Goal: Complete application form

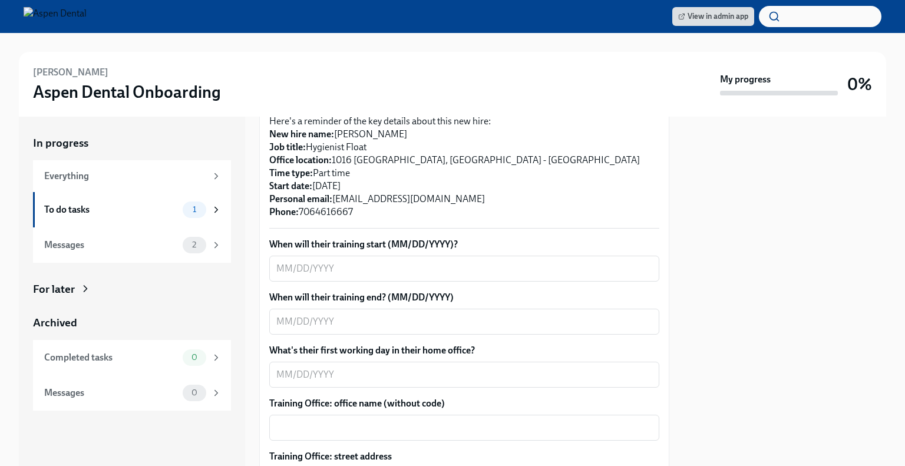
scroll to position [289, 0]
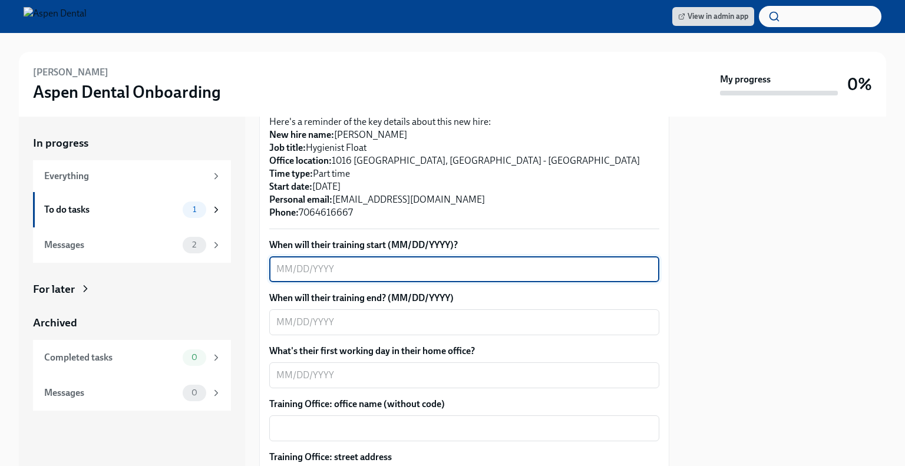
click at [373, 272] on textarea "When will their training start (MM/DD/YYYY)?" at bounding box center [464, 269] width 376 height 14
type textarea "[DATE]"
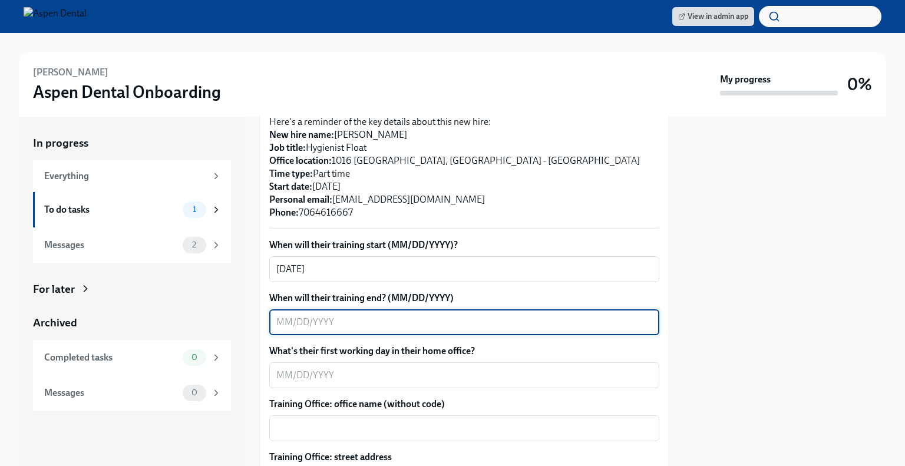
click at [374, 318] on textarea "When will their training end? (MM/DD/YYYY)" at bounding box center [464, 322] width 376 height 14
click at [293, 322] on textarea "When will their training end? (MM/DD/YYYY)" at bounding box center [464, 322] width 376 height 14
type textarea "[DATE]"
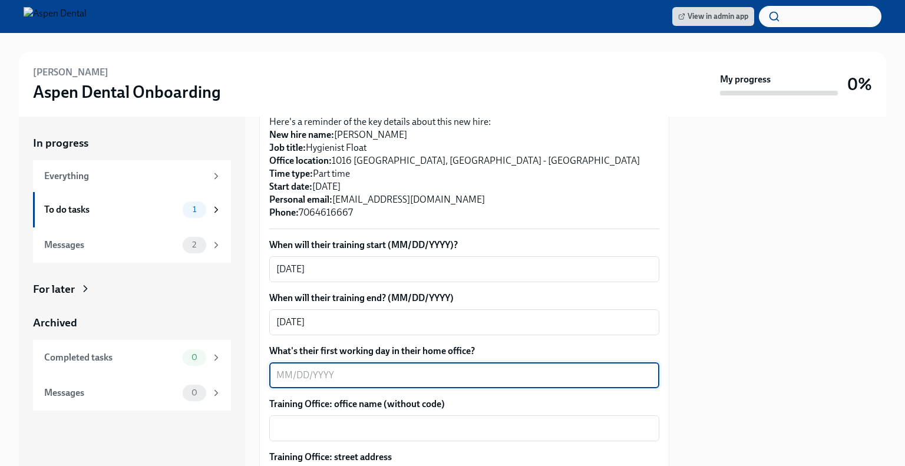
click at [325, 379] on textarea "What's their first working day in their home office?" at bounding box center [464, 375] width 376 height 14
type textarea "8"
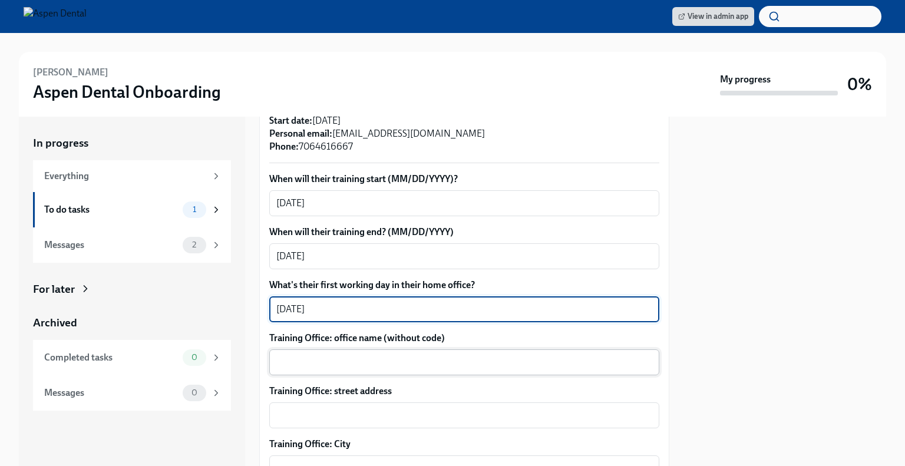
type textarea "[DATE]"
click at [332, 363] on textarea "Training Office: office name (without code)" at bounding box center [464, 362] width 376 height 14
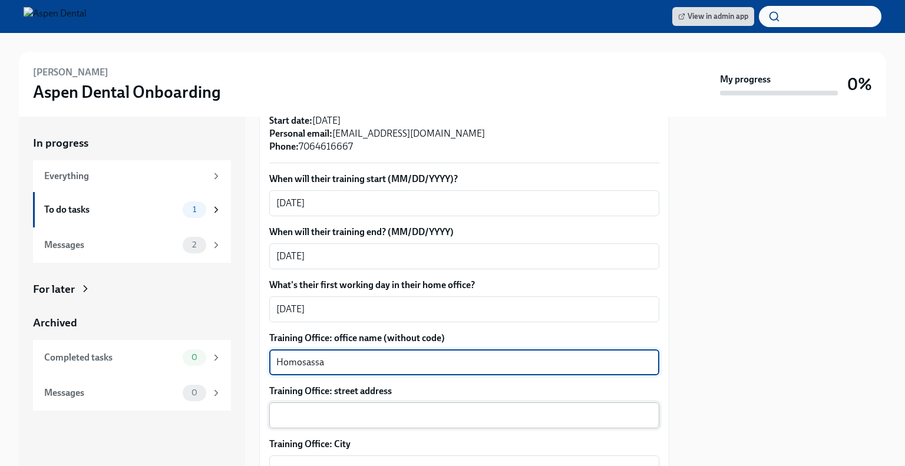
type textarea "Homosassa"
click at [330, 410] on textarea "Training Office: street address" at bounding box center [464, 415] width 376 height 14
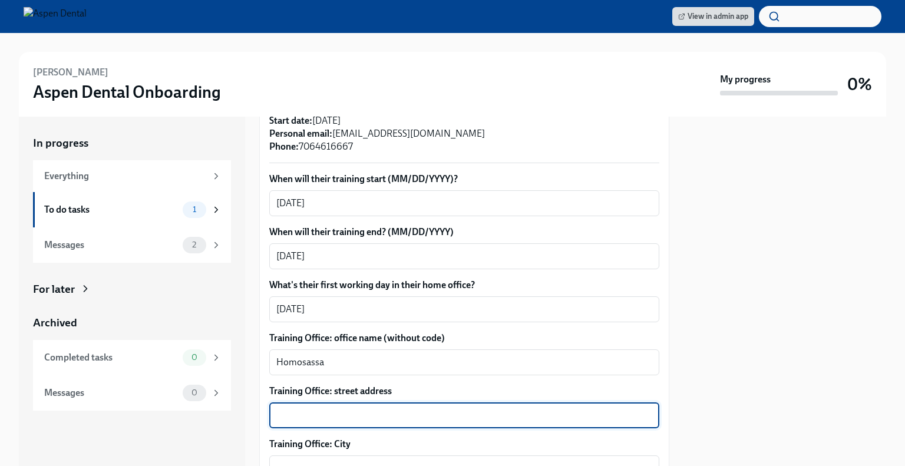
paste textarea "[STREET_ADDRESS]"
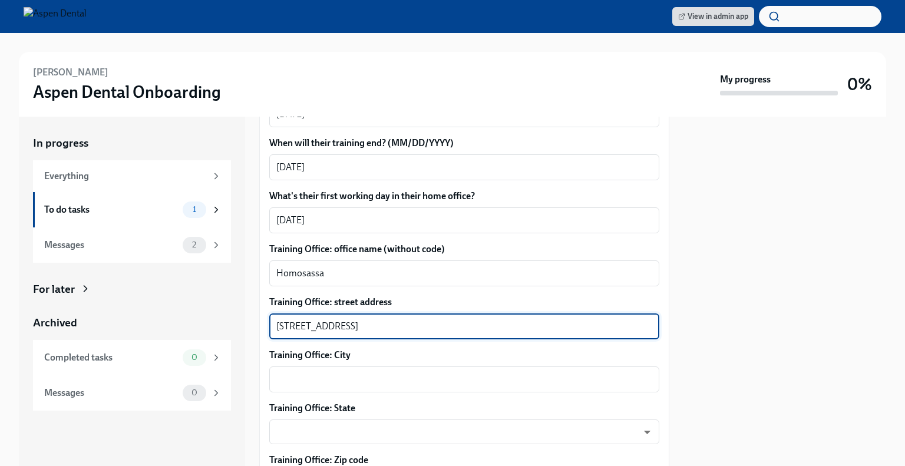
scroll to position [445, 0]
type textarea "[STREET_ADDRESS]"
click at [370, 370] on div "x ​" at bounding box center [464, 379] width 390 height 26
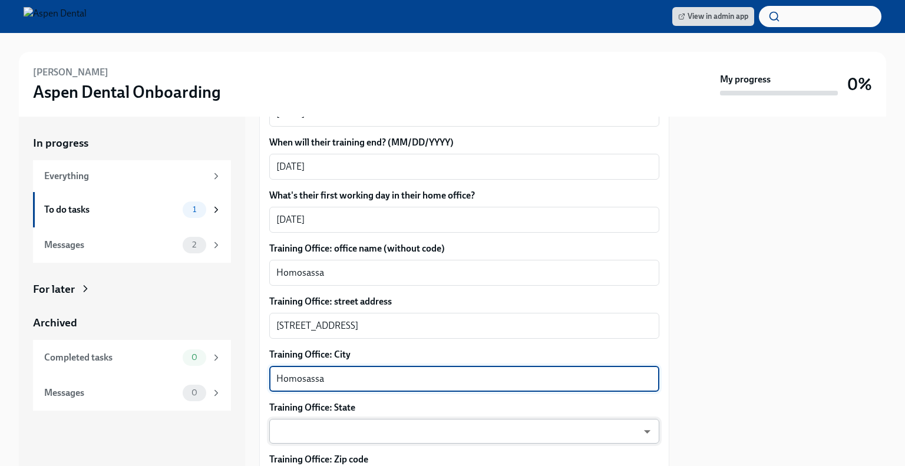
type textarea "Homosassa"
click at [357, 428] on body "View in admin app [PERSON_NAME] Aspen Dental Onboarding My progress 0% In progr…" at bounding box center [452, 233] width 905 height 466
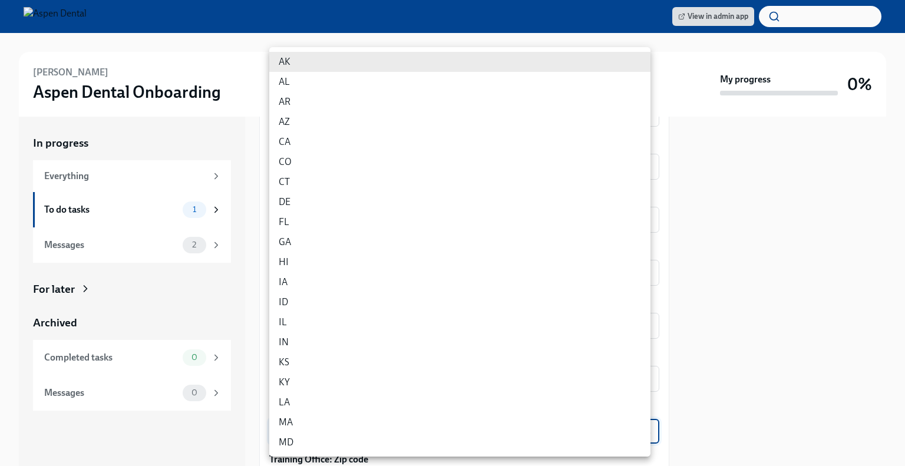
click at [311, 216] on li "FL" at bounding box center [459, 222] width 381 height 20
type input "p9EpWNeCF"
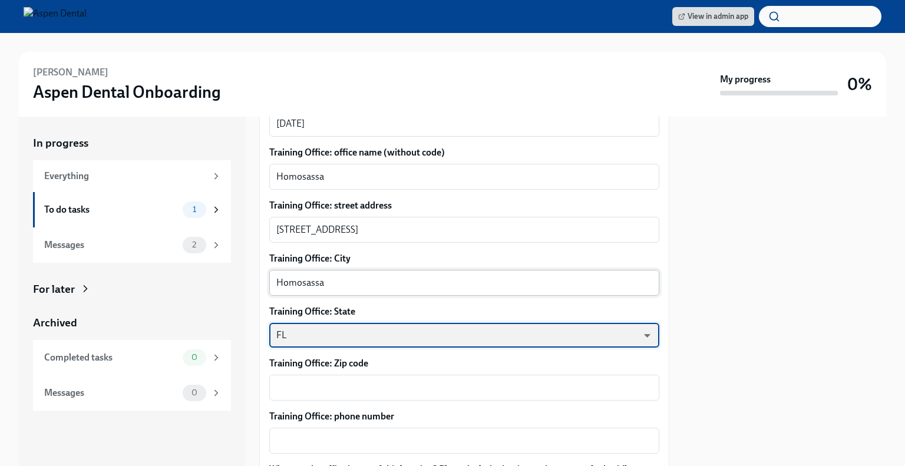
scroll to position [552, 0]
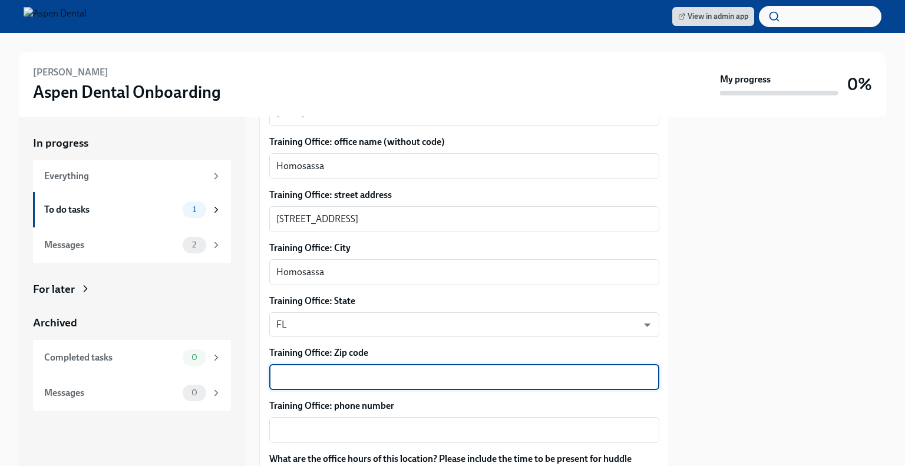
click at [305, 375] on textarea "Training Office: Zip code" at bounding box center [464, 377] width 376 height 14
click at [335, 380] on textarea "Training Office: Zip code" at bounding box center [464, 377] width 376 height 14
paste textarea "34448"
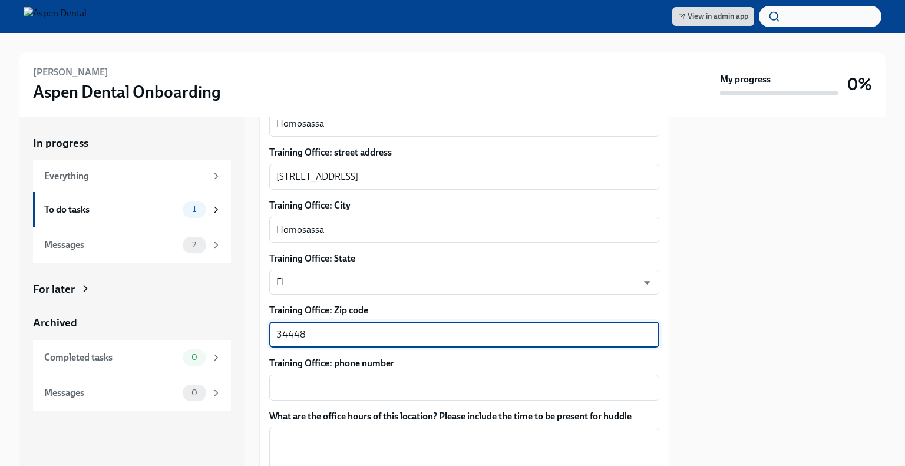
scroll to position [601, 0]
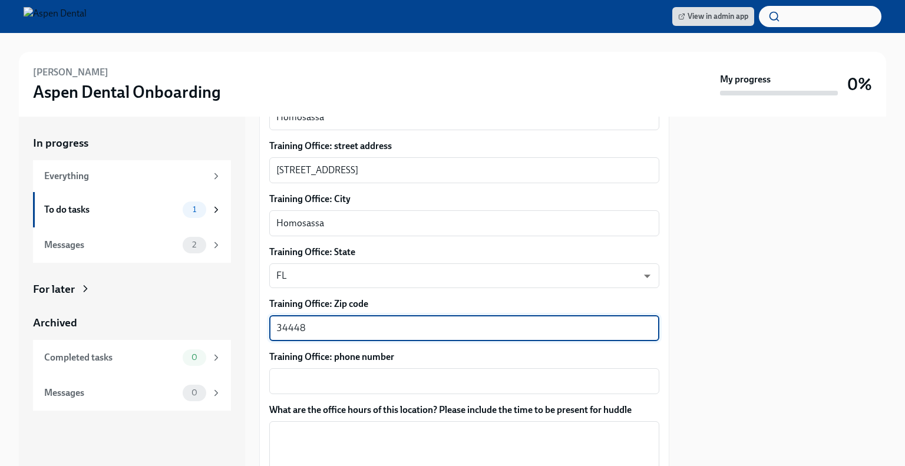
type textarea "34448"
click at [304, 376] on textarea "Training Office: phone number" at bounding box center [464, 381] width 376 height 14
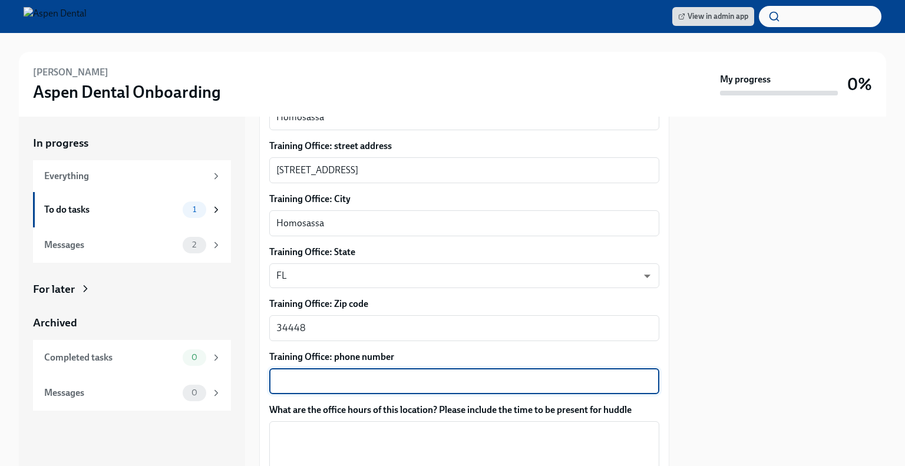
paste textarea "[PHONE_NUMBER]"
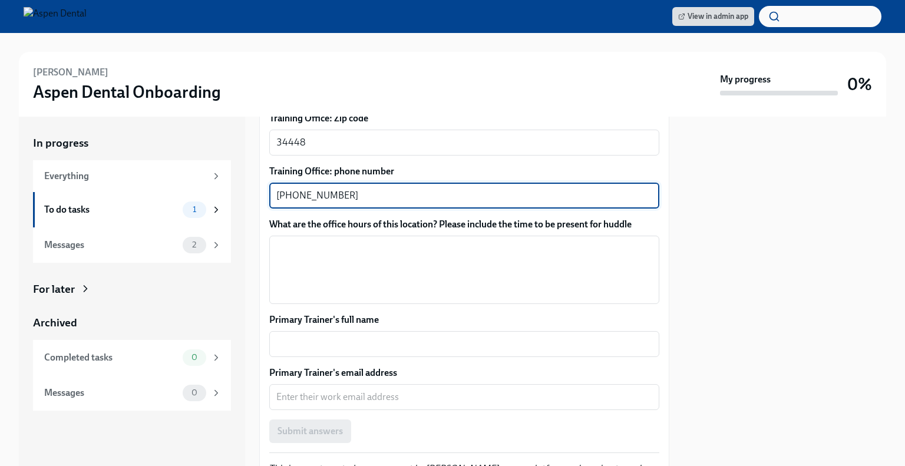
scroll to position [785, 0]
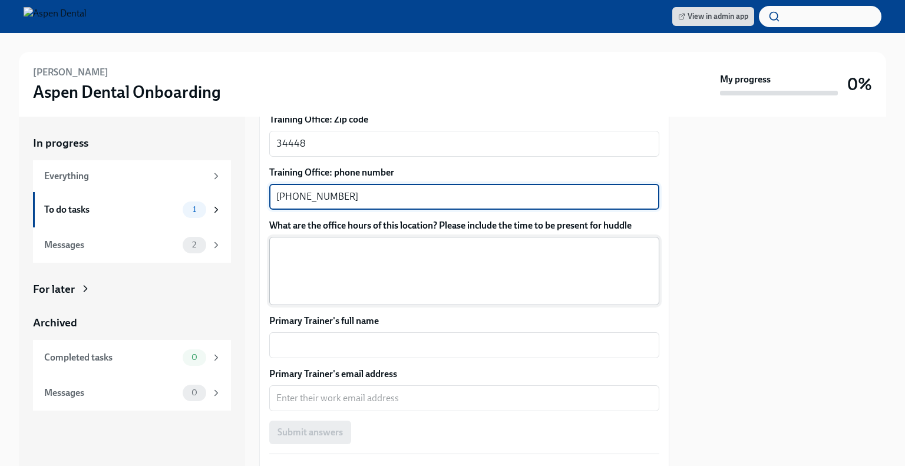
type textarea "[PHONE_NUMBER]"
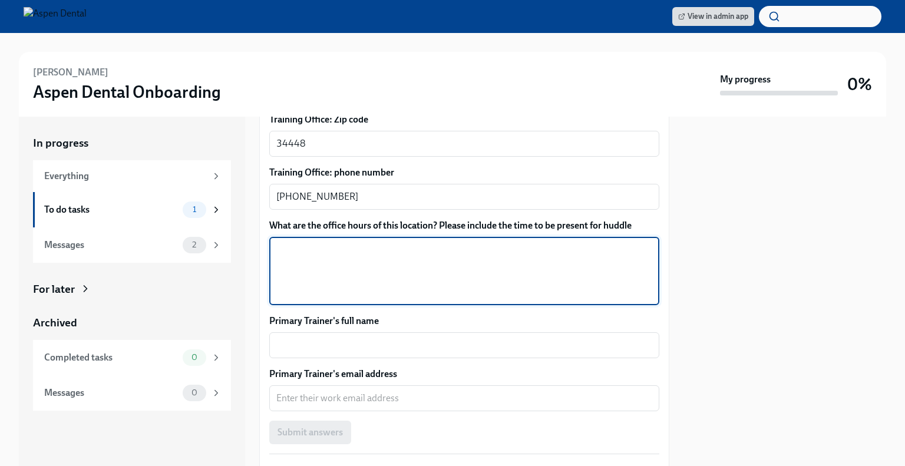
click at [335, 254] on textarea "What are the office hours of this location? Please include the time to be prese…" at bounding box center [464, 271] width 376 height 57
type textarea "Fridays: 7:45 AM to 2:00 PM"
click at [332, 341] on textarea "Primary Trainer's full name" at bounding box center [464, 345] width 376 height 14
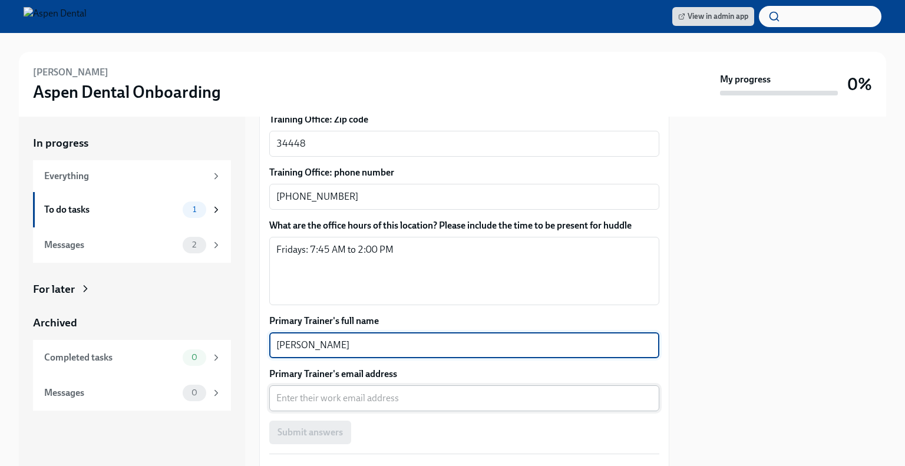
type textarea "[PERSON_NAME]"
click at [327, 402] on textarea "Primary Trainer's email address" at bounding box center [464, 398] width 376 height 14
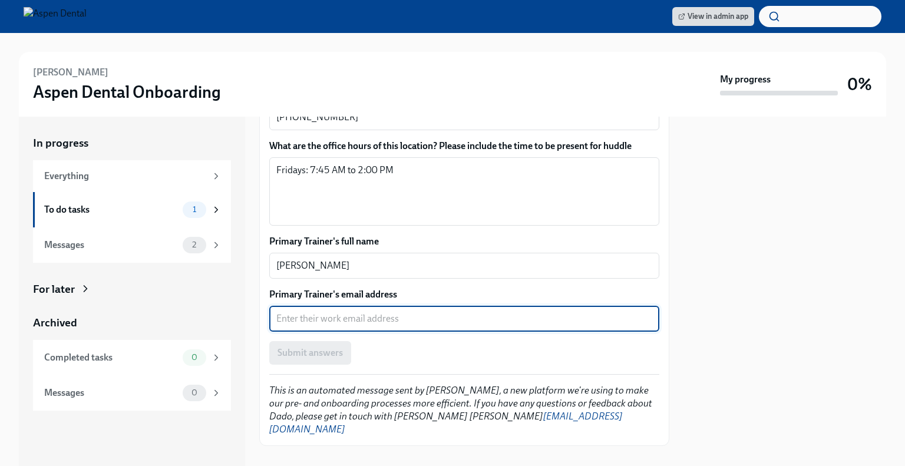
scroll to position [868, 0]
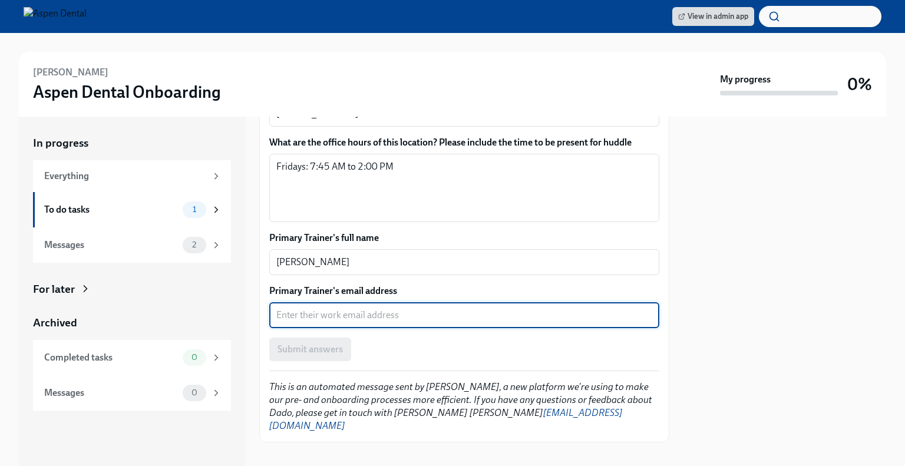
click at [307, 320] on textarea "Primary Trainer's email address" at bounding box center [464, 315] width 376 height 14
paste textarea "[PERSON_NAME][EMAIL_ADDRESS][PERSON_NAME][DOMAIN_NAME]"
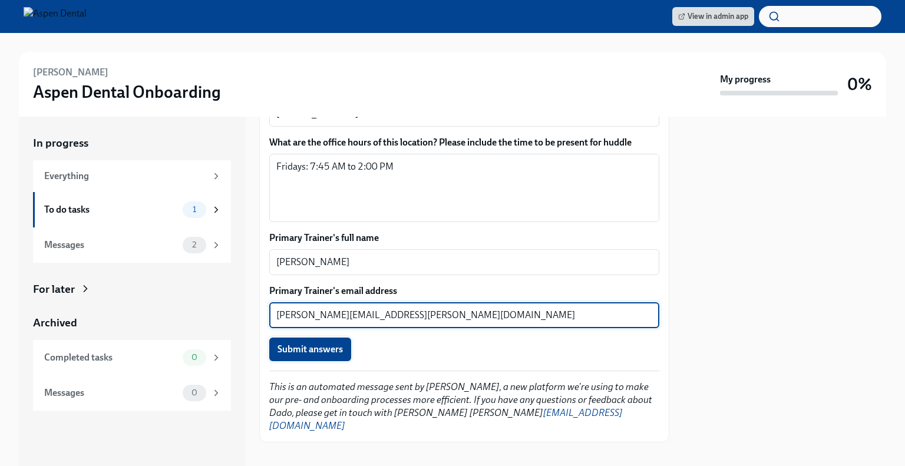
type textarea "[PERSON_NAME][EMAIL_ADDRESS][PERSON_NAME][DOMAIN_NAME]"
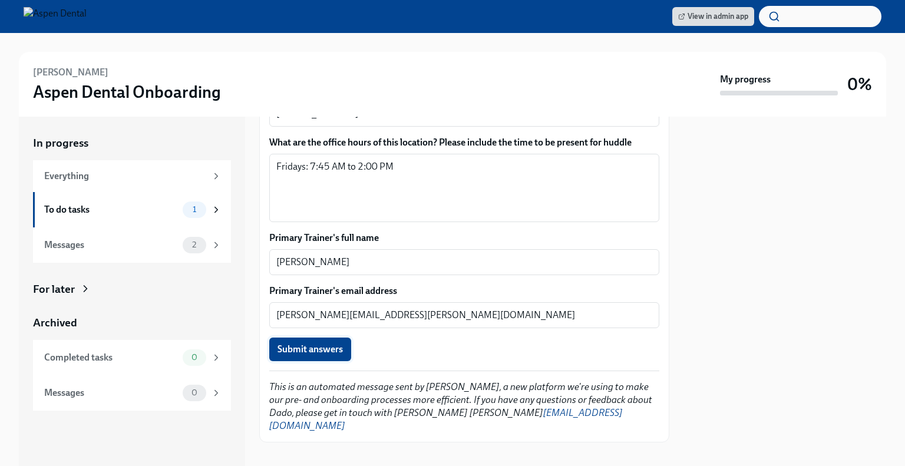
click at [332, 353] on span "Submit answers" at bounding box center [310, 350] width 65 height 12
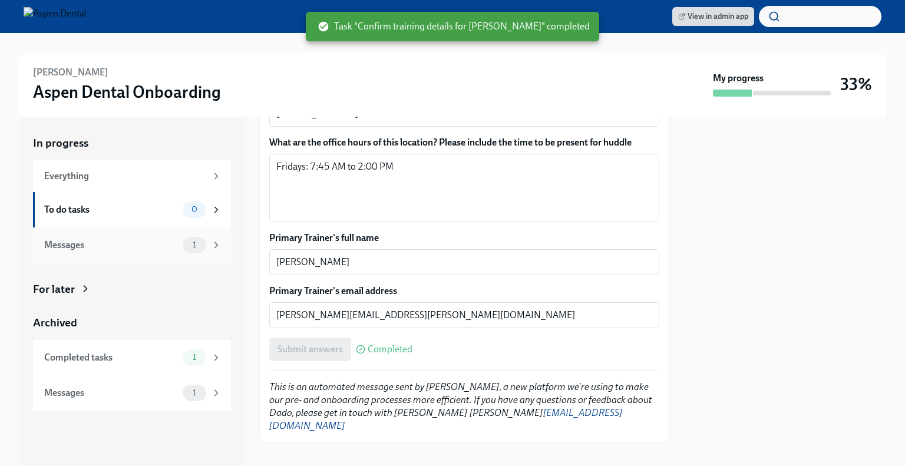
click at [153, 247] on div "Messages" at bounding box center [111, 245] width 134 height 13
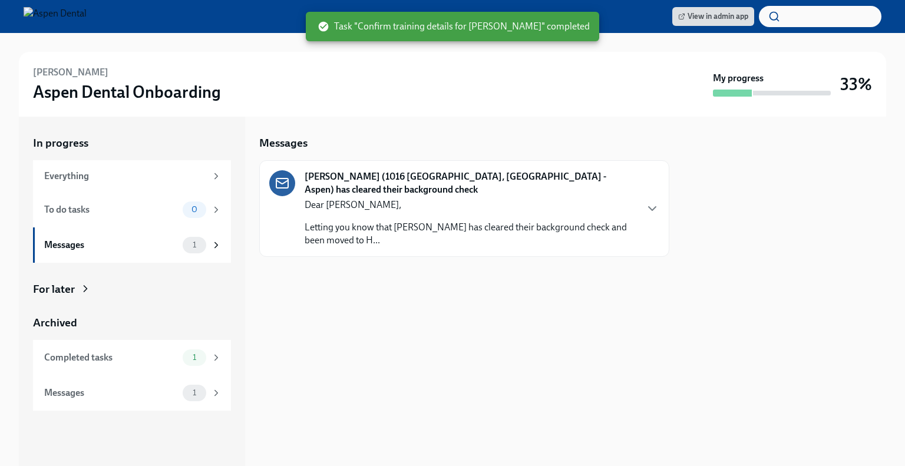
click at [581, 229] on p "Letting you know that [PERSON_NAME] has cleared their background check and been…" at bounding box center [470, 234] width 331 height 26
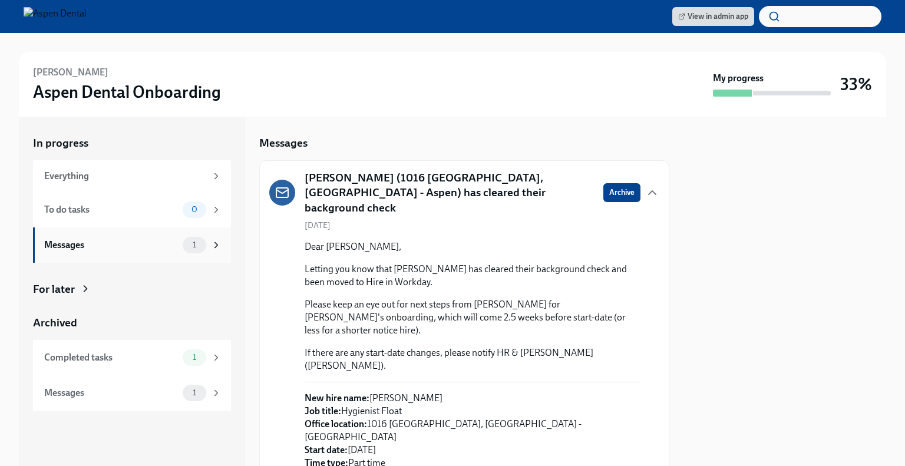
click at [110, 246] on div "Messages" at bounding box center [111, 245] width 134 height 13
click at [125, 351] on div "Completed tasks" at bounding box center [111, 357] width 134 height 13
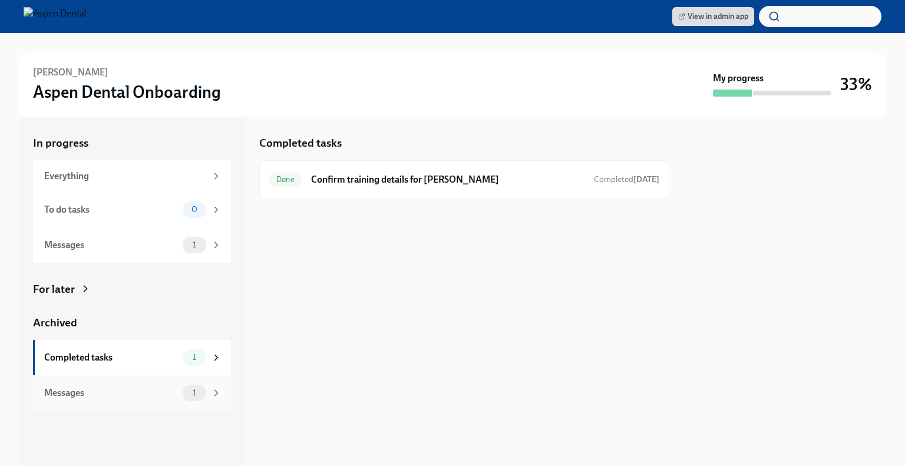
click at [130, 410] on div "Messages 1" at bounding box center [132, 392] width 198 height 35
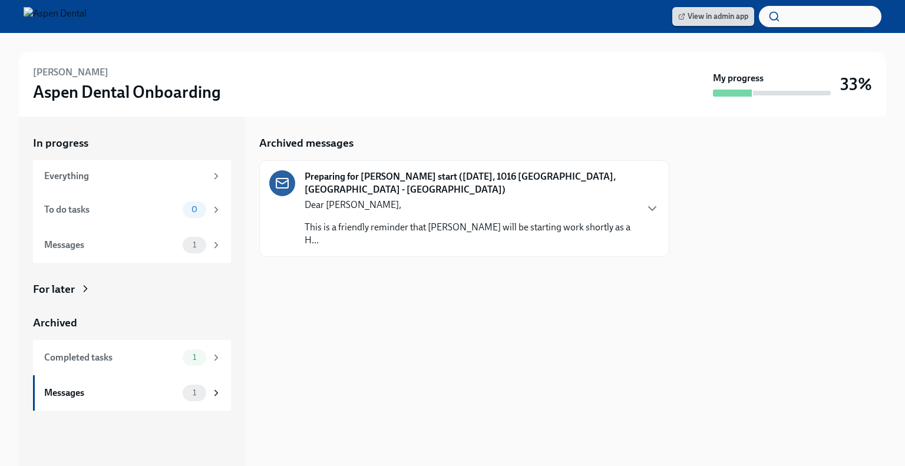
click at [724, 19] on span "View in admin app" at bounding box center [713, 17] width 70 height 12
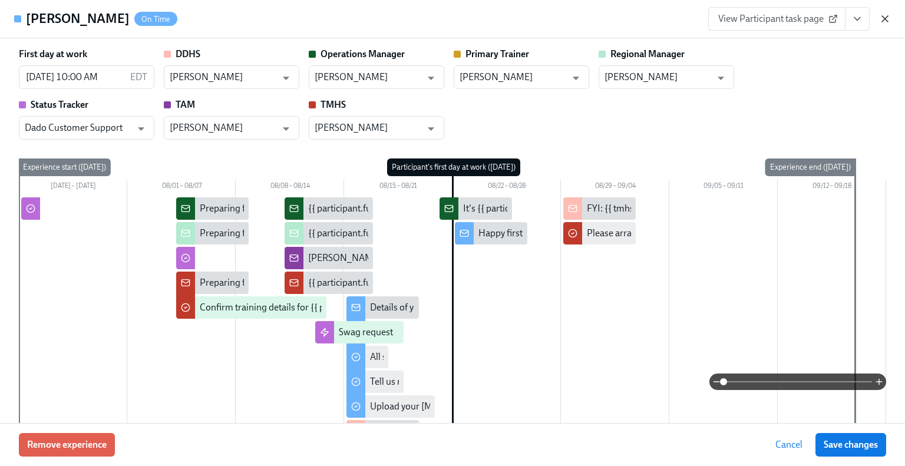
click at [888, 18] on icon "button" at bounding box center [885, 19] width 12 height 12
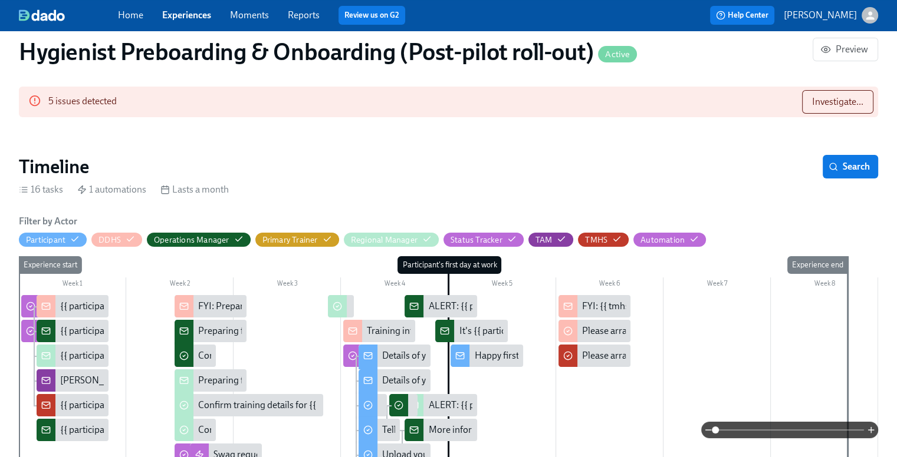
scroll to position [108, 0]
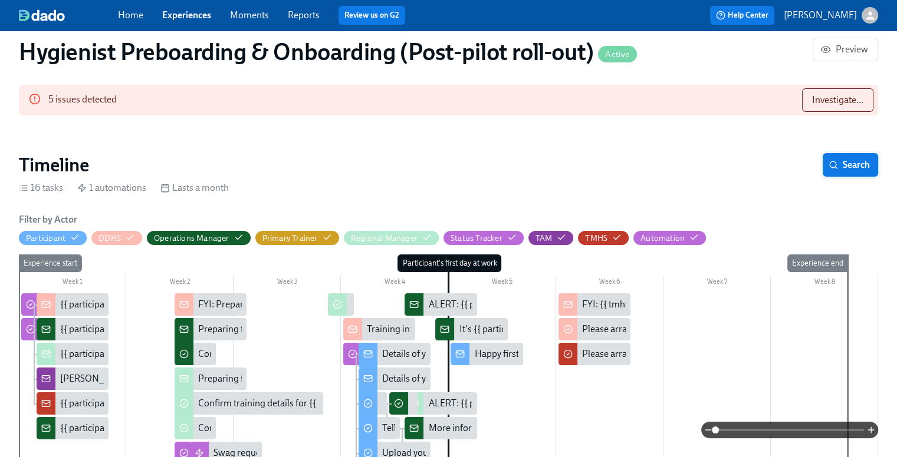
click at [842, 167] on span "Search" at bounding box center [850, 165] width 39 height 12
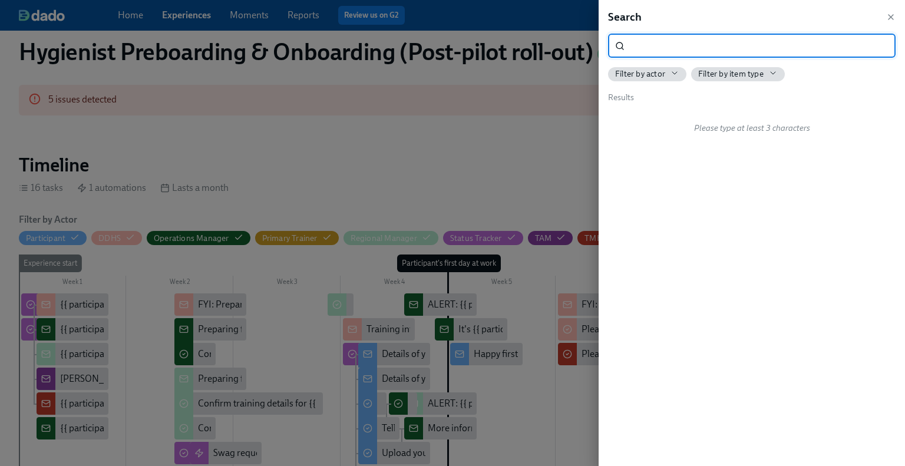
click at [702, 51] on input "search" at bounding box center [763, 46] width 266 height 24
type input "t"
click at [705, 47] on input "grethel chavez" at bounding box center [763, 46] width 266 height 24
type input "g"
click at [518, 147] on div at bounding box center [452, 233] width 905 height 466
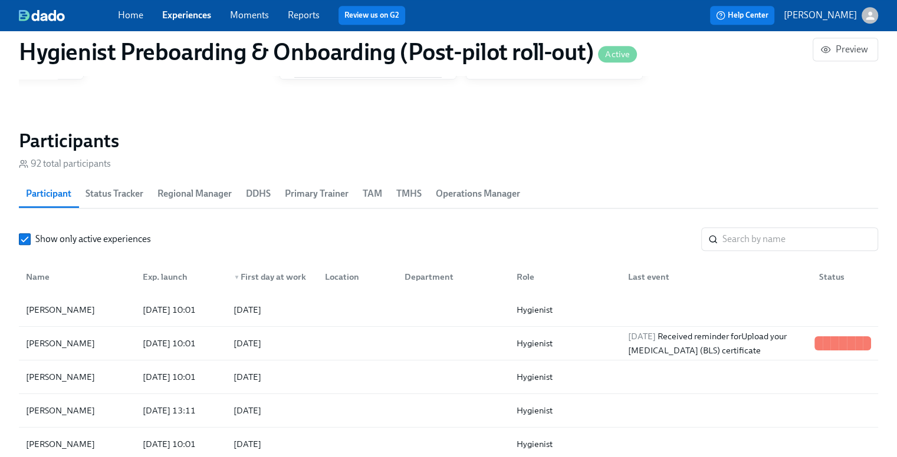
scroll to position [1198, 0]
click at [412, 197] on span "TMHS" at bounding box center [408, 195] width 25 height 17
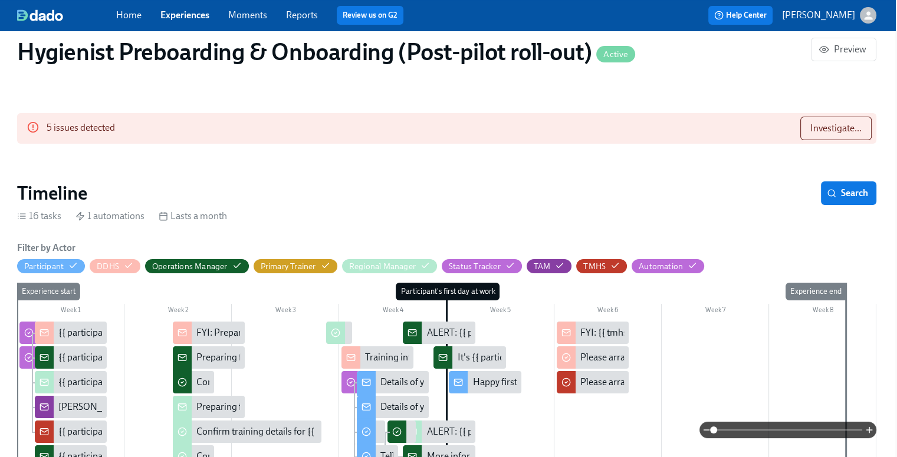
scroll to position [0, 2]
